Goal: Understand process/instructions

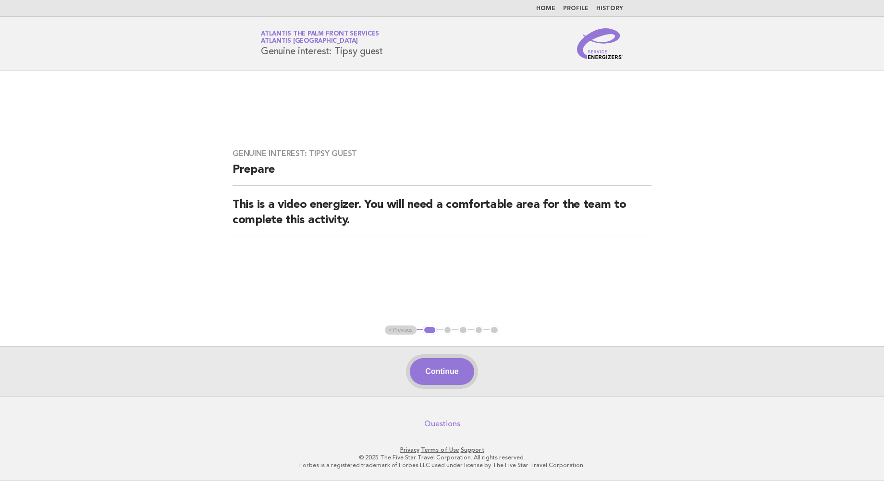
click at [433, 375] on button "Continue" at bounding box center [442, 371] width 64 height 27
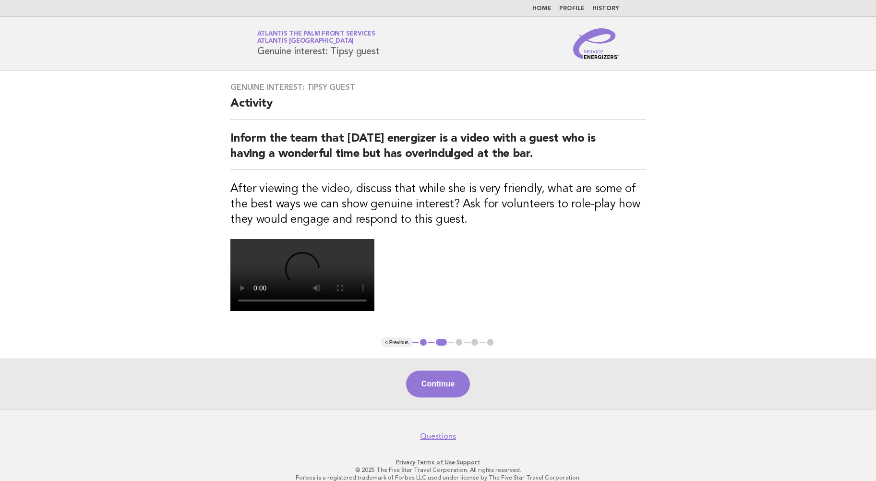
scroll to position [96, 0]
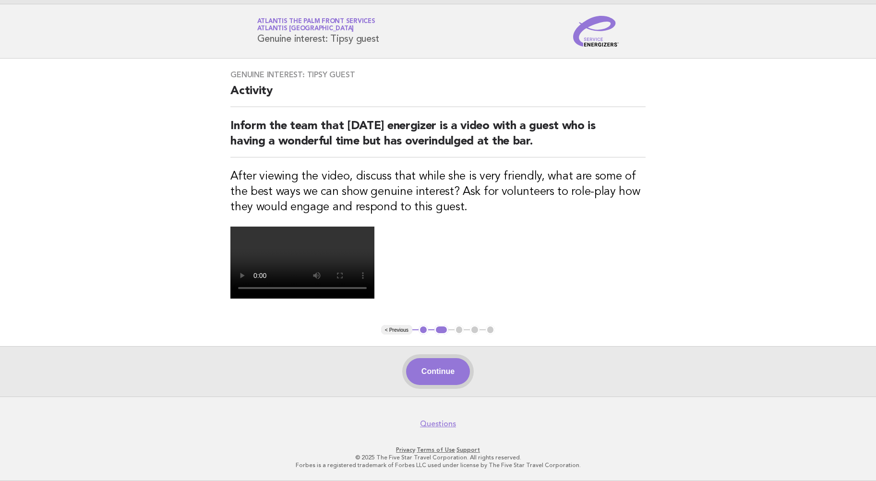
click at [445, 385] on button "Continue" at bounding box center [438, 371] width 64 height 27
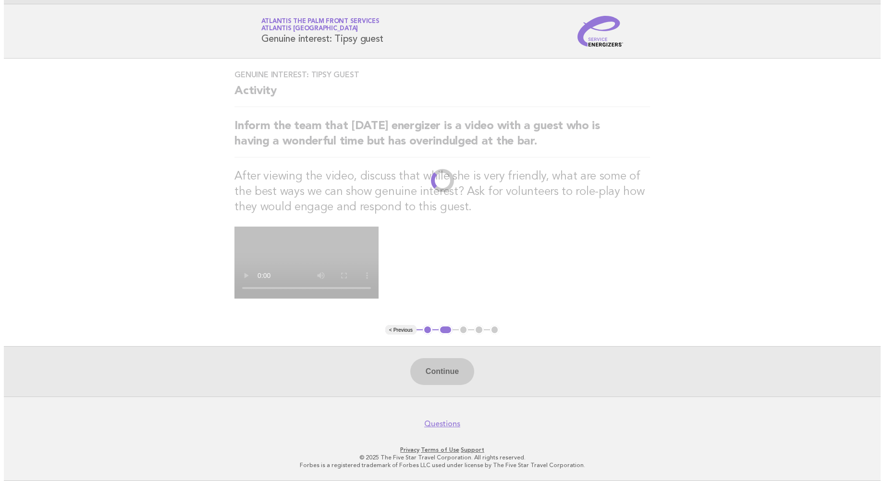
scroll to position [0, 0]
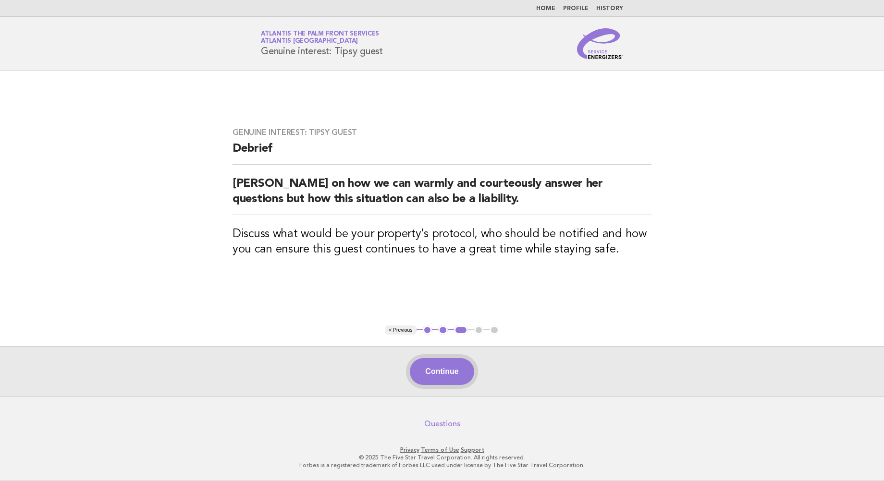
click at [445, 372] on button "Continue" at bounding box center [442, 371] width 64 height 27
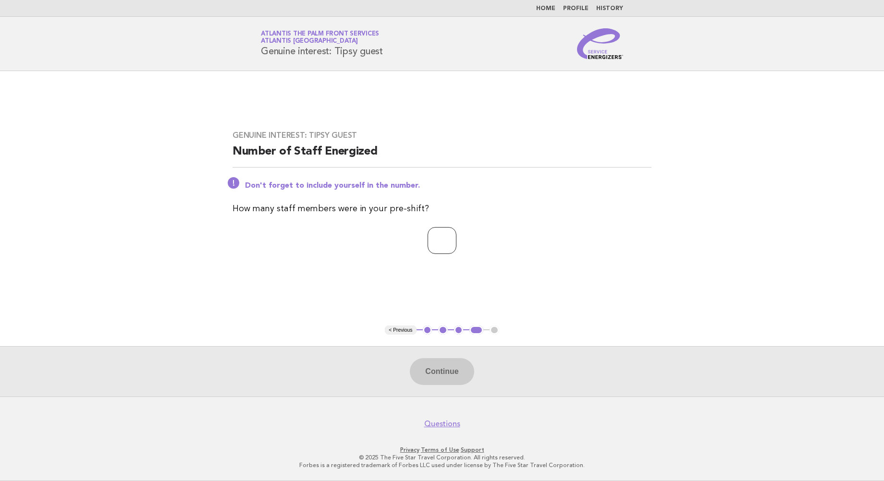
click at [427, 240] on input "number" at bounding box center [441, 240] width 29 height 27
type input "**"
click at [428, 370] on button "Continue" at bounding box center [442, 371] width 64 height 27
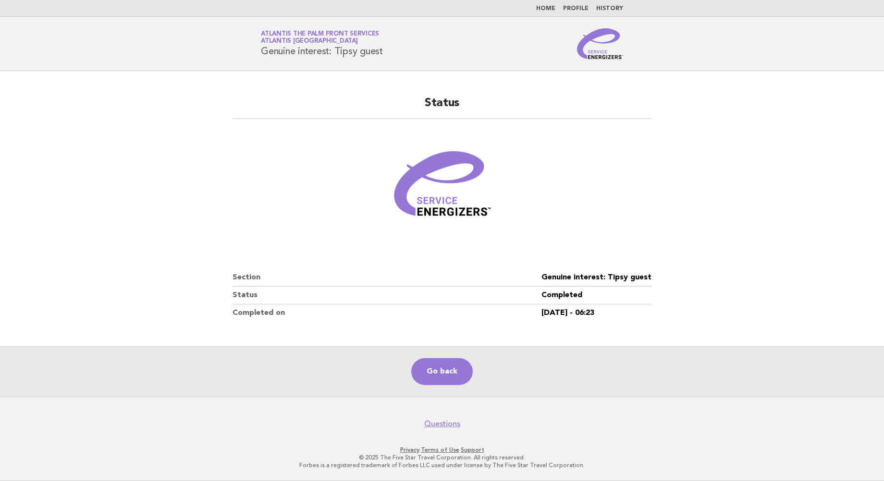
drag, startPoint x: 97, startPoint y: 34, endPoint x: 113, endPoint y: 38, distance: 16.6
click at [113, 38] on header "Service Energizers Atlantis The Palm Front Services Atlantis [GEOGRAPHIC_DATA] …" at bounding box center [442, 44] width 884 height 54
